Goal: Transaction & Acquisition: Purchase product/service

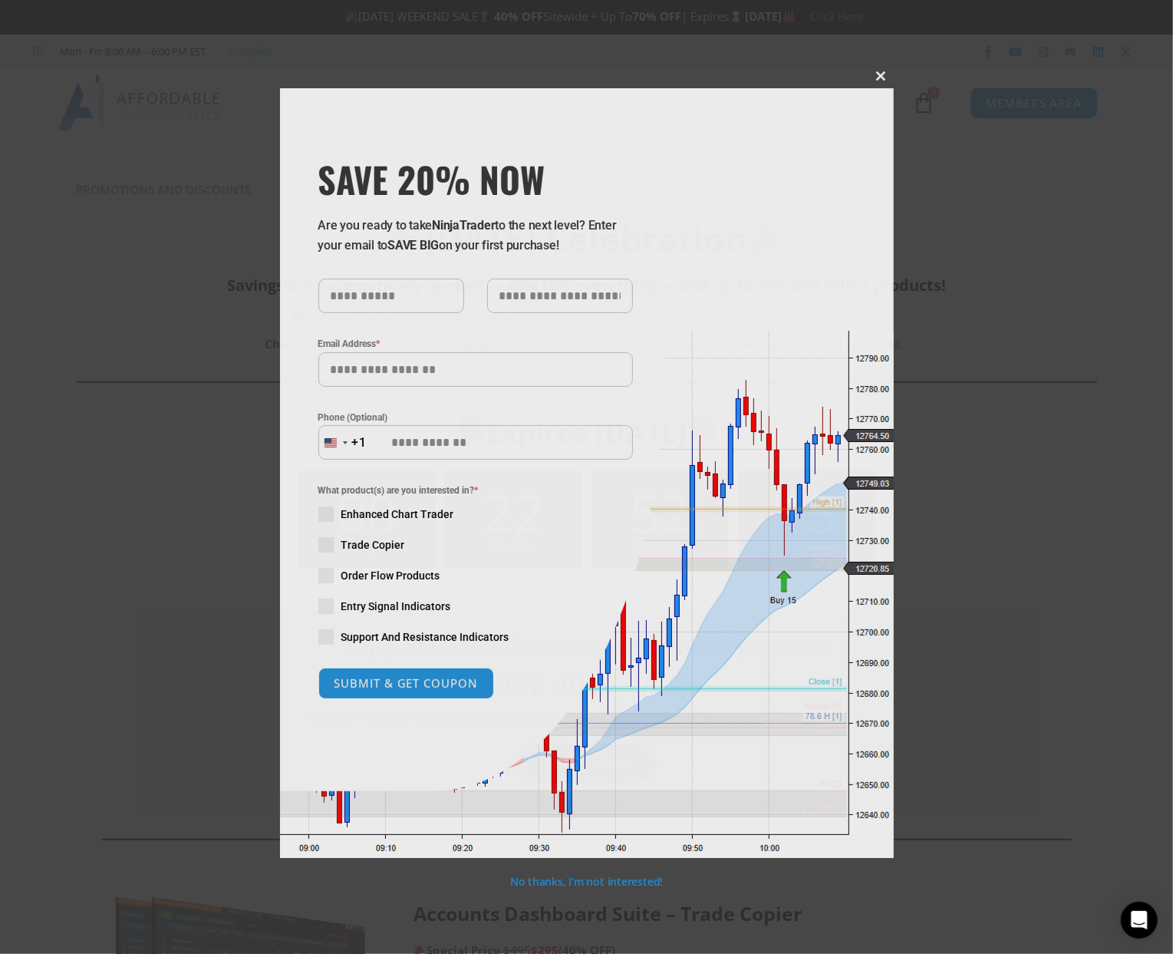
click at [880, 73] on span at bounding box center [881, 75] width 25 height 9
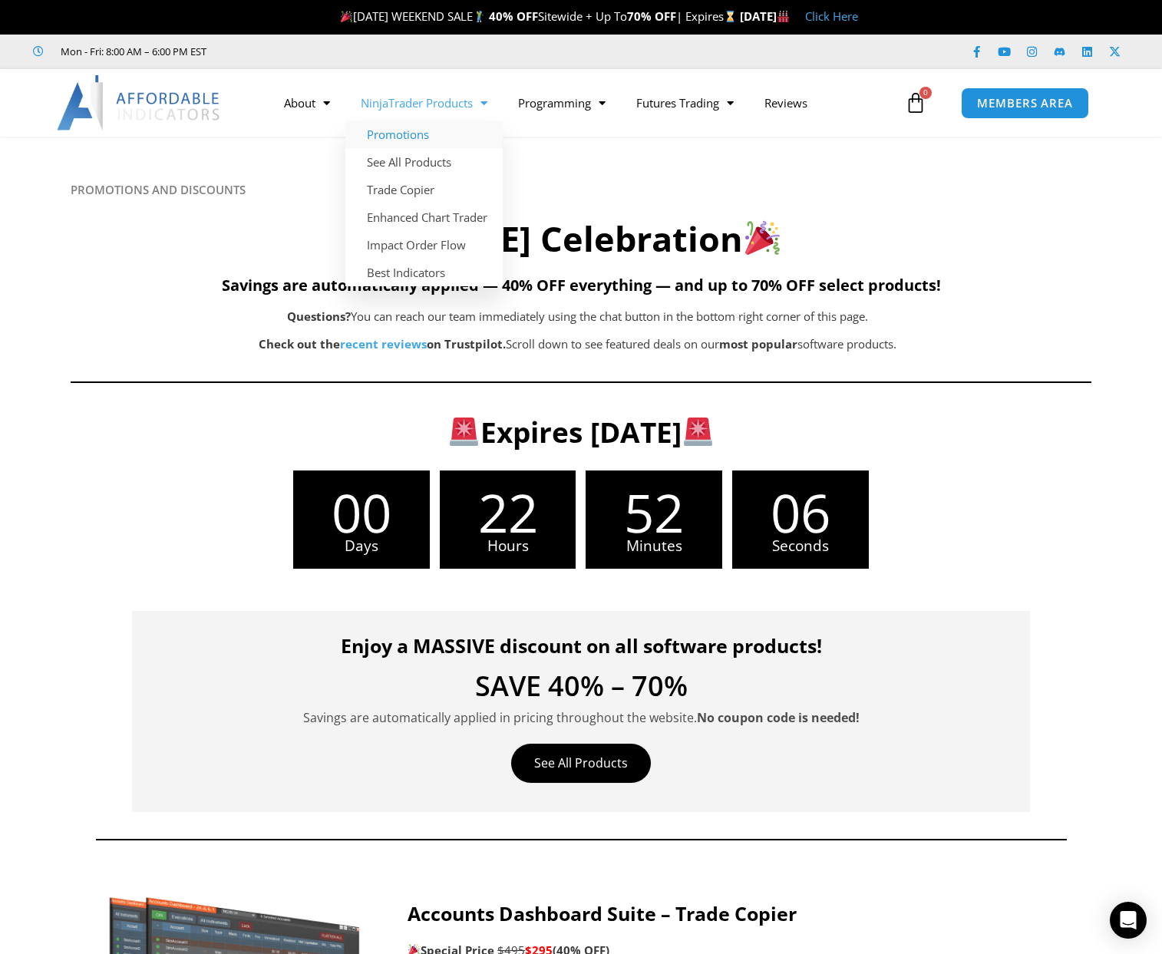
click at [431, 128] on link "Promotions" at bounding box center [423, 134] width 157 height 28
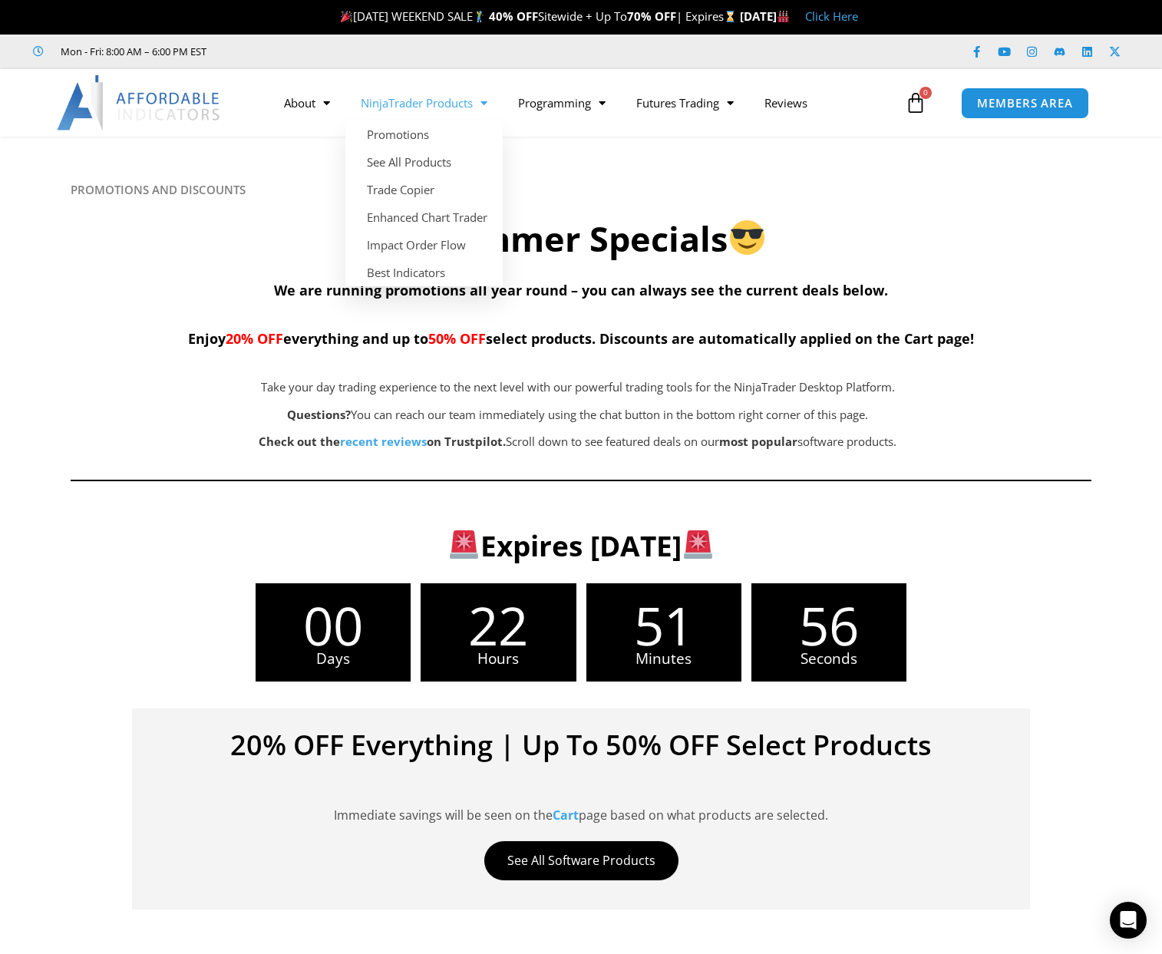
click at [667, 184] on h6 "PROMOTIONS AND DISCOUNTS" at bounding box center [581, 190] width 1020 height 15
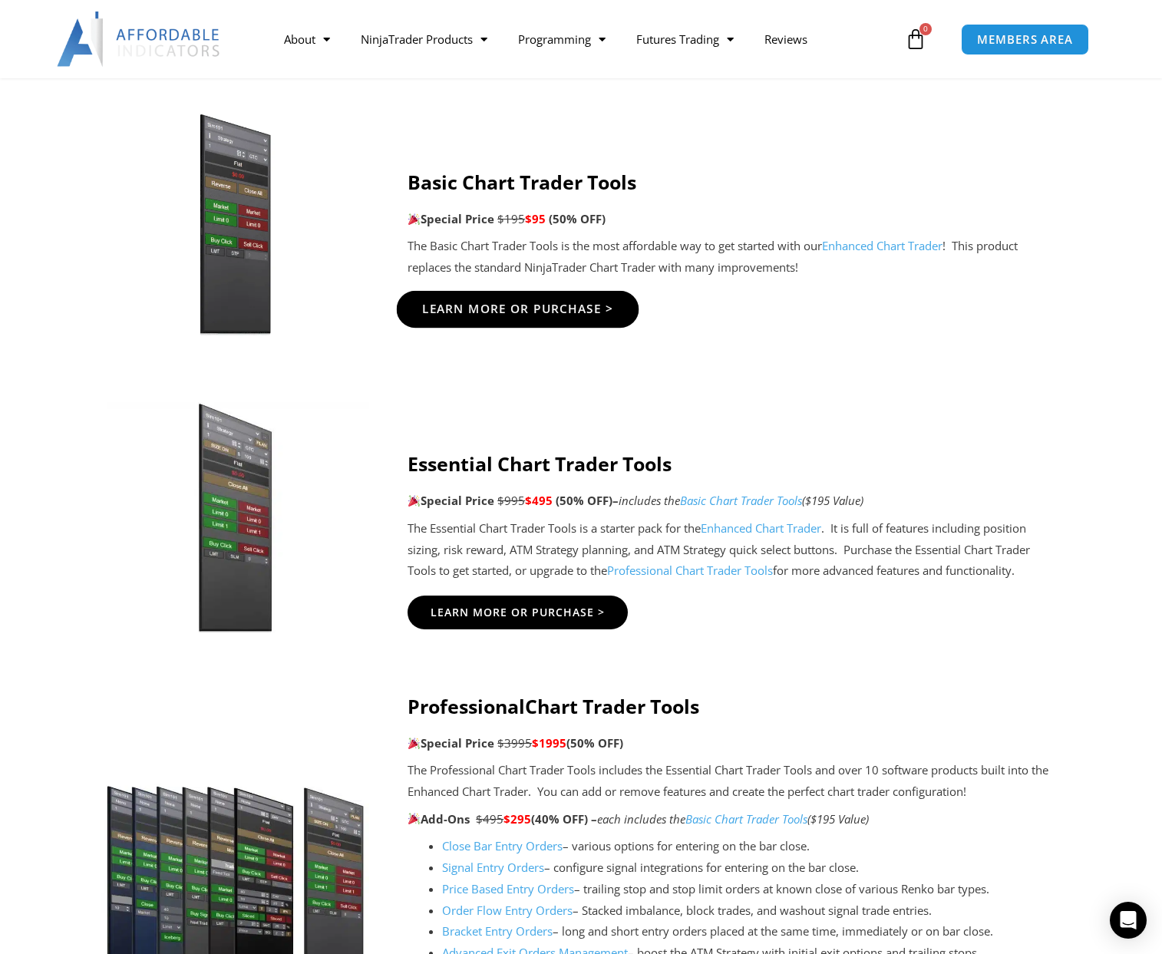
scroll to position [997, 0]
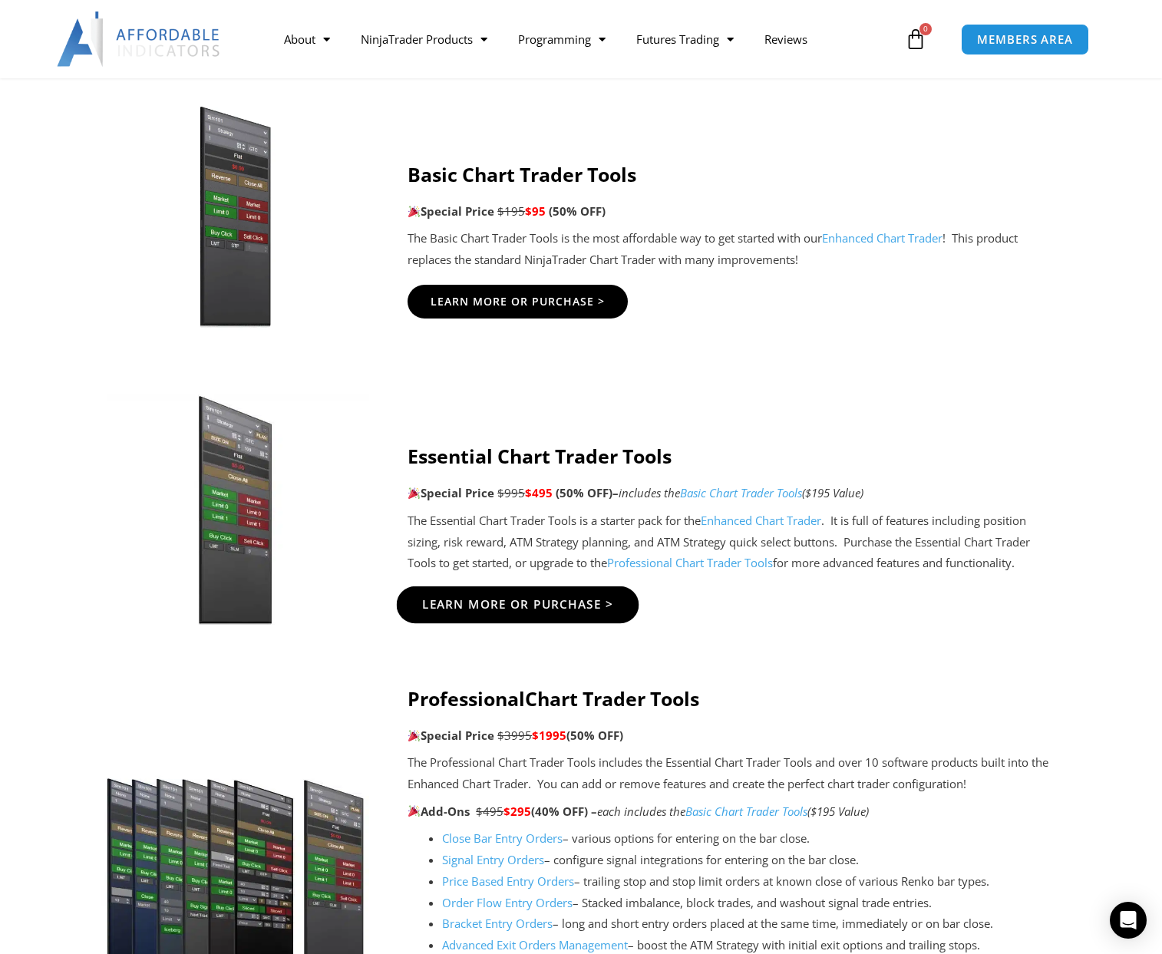
click at [572, 606] on span "Learn More Or Purchase >" at bounding box center [518, 604] width 192 height 12
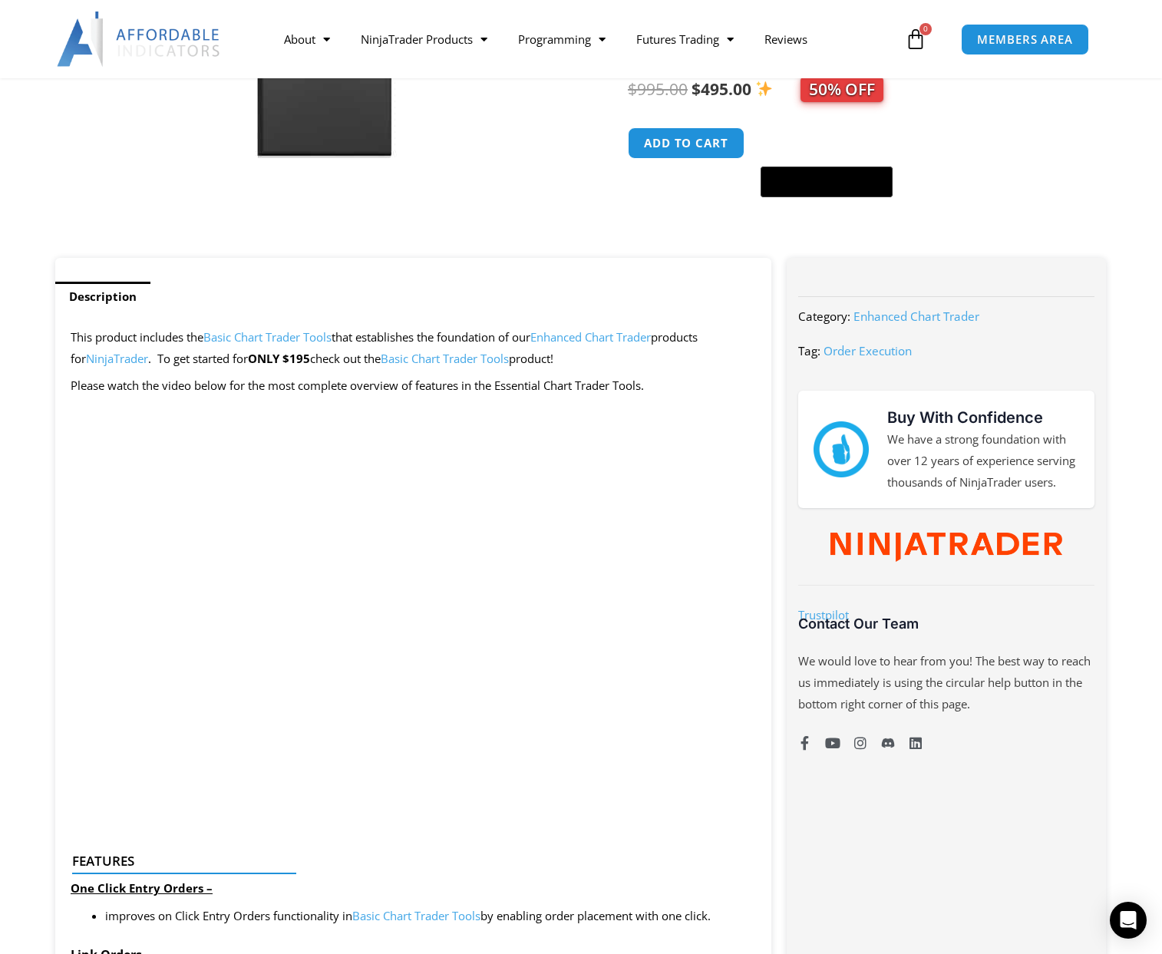
scroll to position [537, 0]
